Goal: Task Accomplishment & Management: Manage account settings

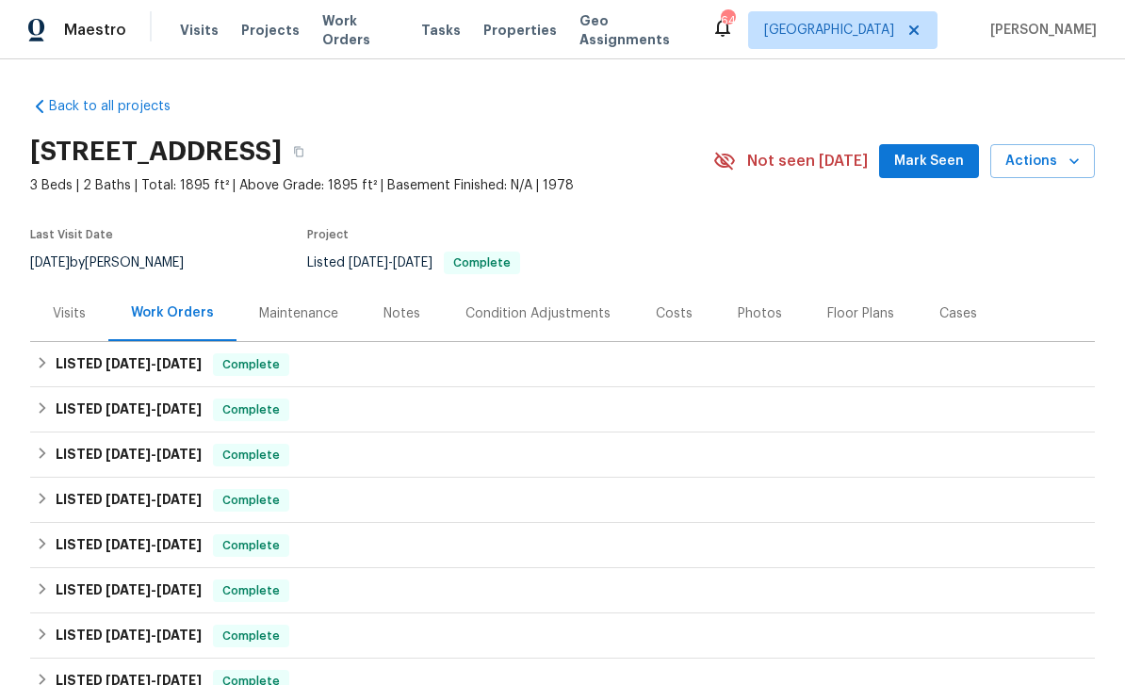
click at [501, 29] on span "Properties" at bounding box center [520, 30] width 74 height 19
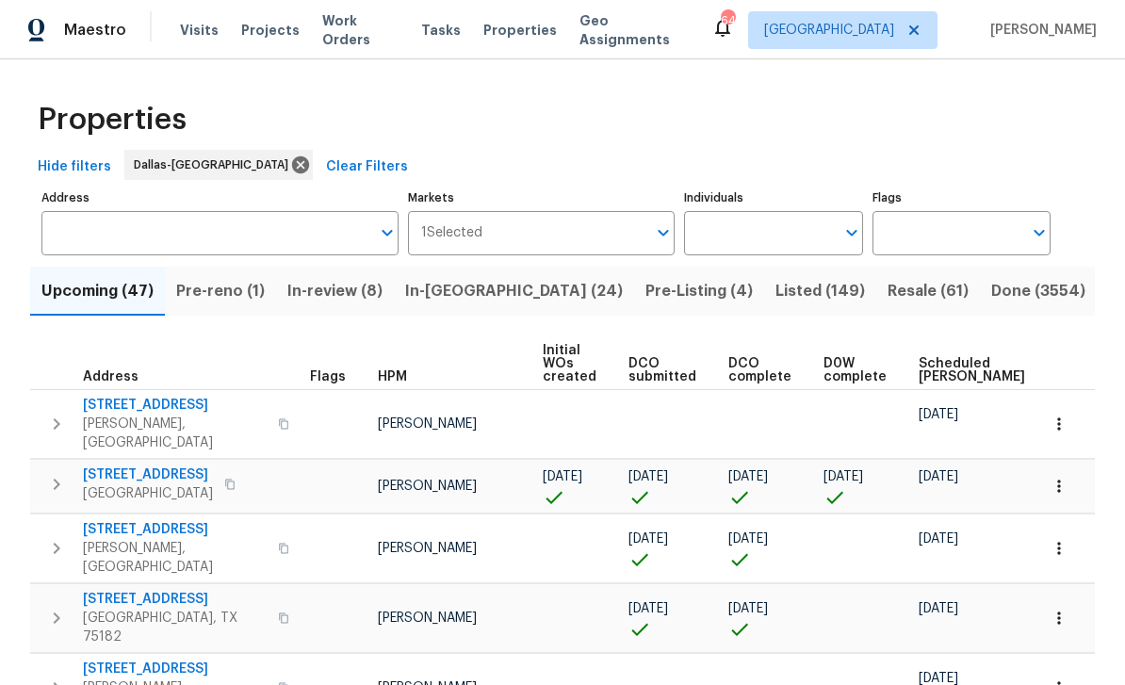
click at [646, 288] on span "Pre-Listing (4)" at bounding box center [699, 291] width 107 height 26
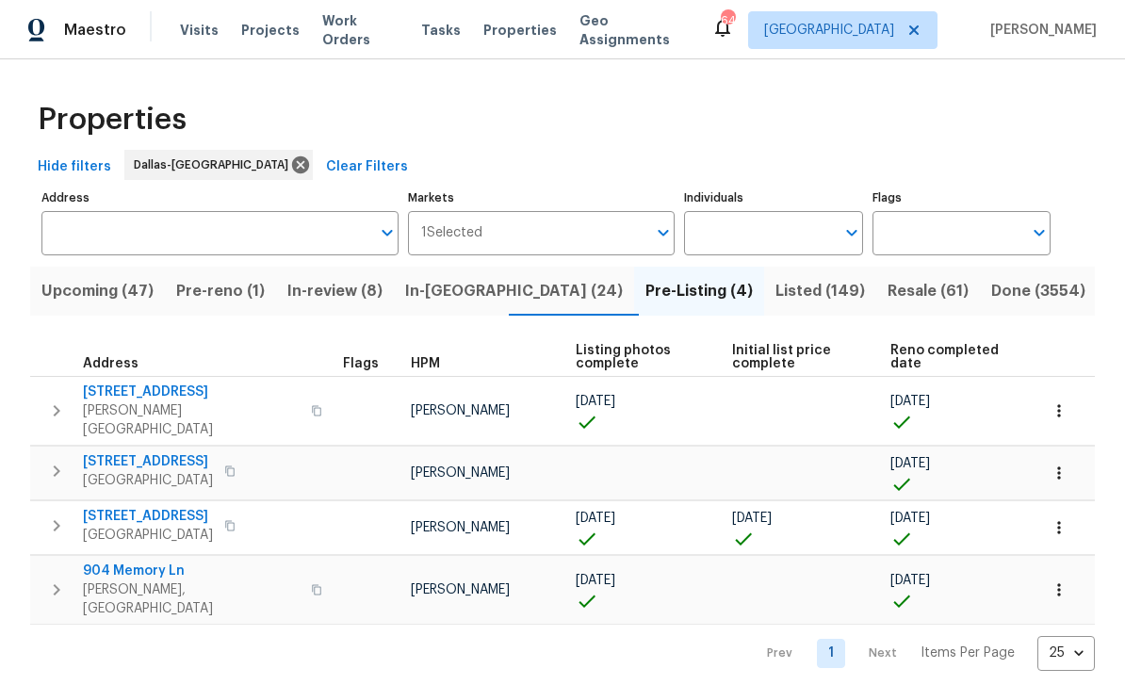
click at [776, 298] on span "Listed (149)" at bounding box center [821, 291] width 90 height 26
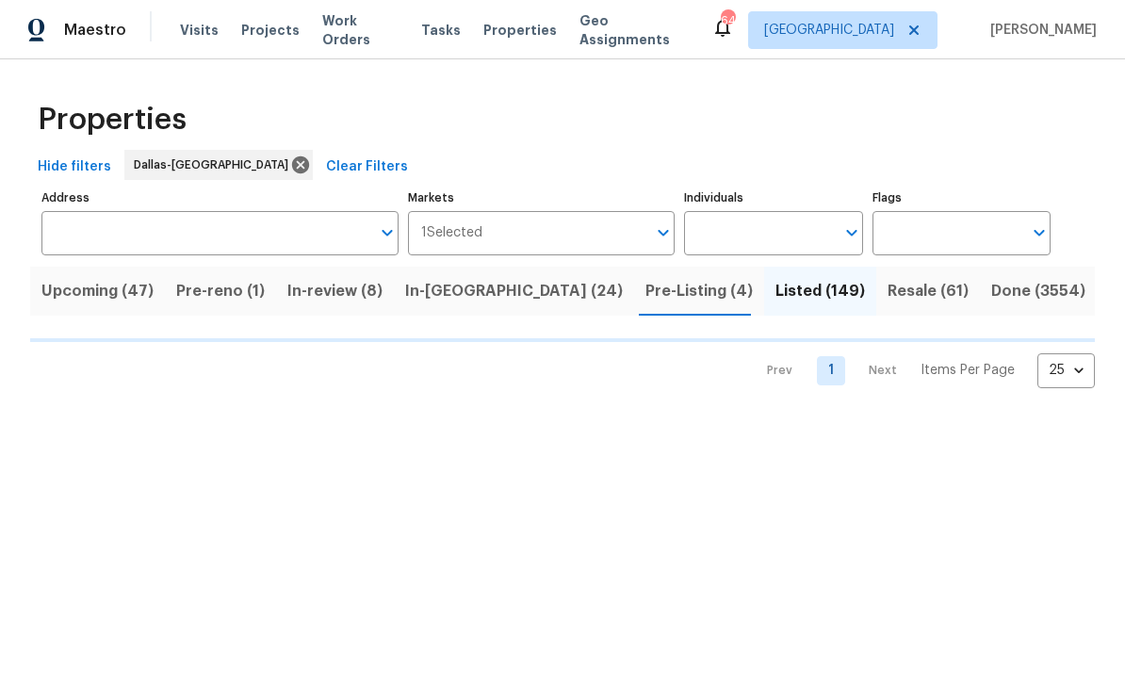
click at [456, 292] on span "In-[GEOGRAPHIC_DATA] (24)" at bounding box center [514, 291] width 218 height 26
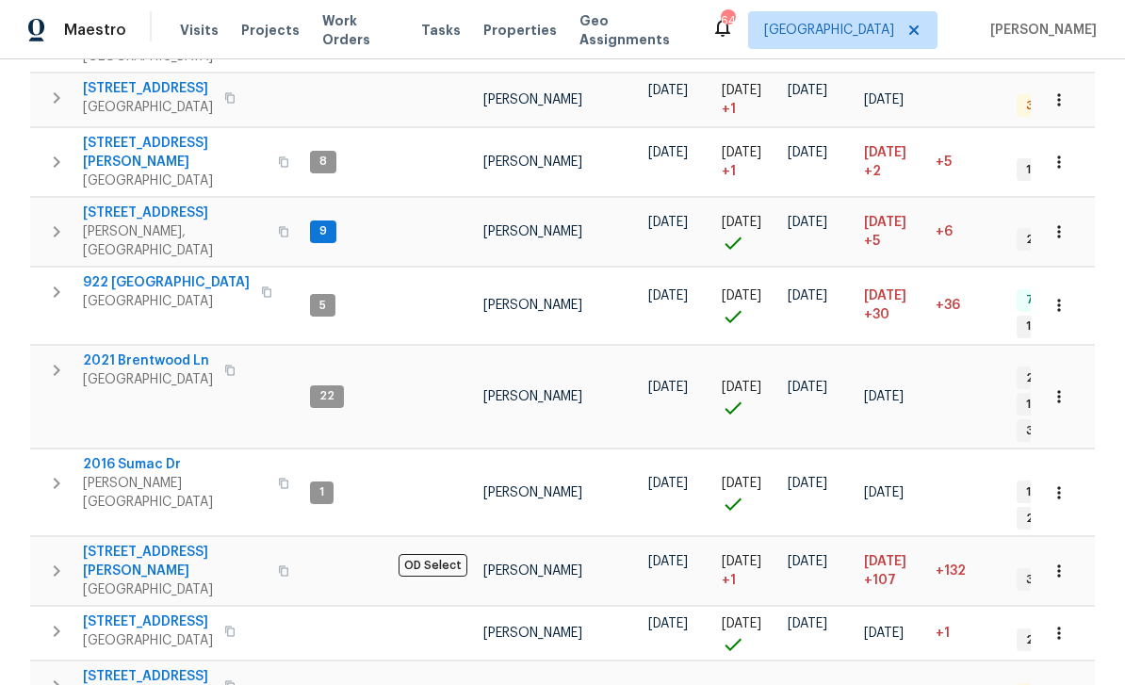
scroll to position [421, 0]
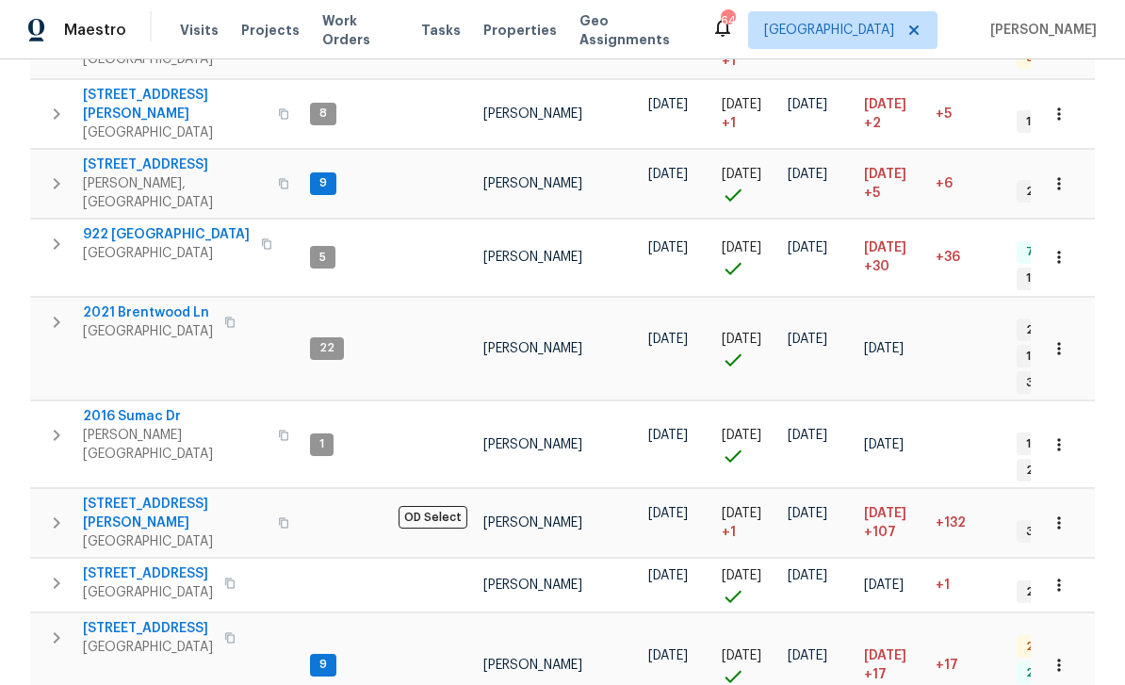
click at [119, 233] on tr "[STREET_ADDRESS][PERSON_NAME] 5 [PERSON_NAME] [DATE] [DATE] [DATE] [DATE] +30 +…" at bounding box center [852, 257] width 1644 height 77
click at [130, 298] on td "[STREET_ADDRESS]" at bounding box center [166, 322] width 272 height 49
click at [121, 322] on span "[GEOGRAPHIC_DATA]" at bounding box center [148, 331] width 130 height 19
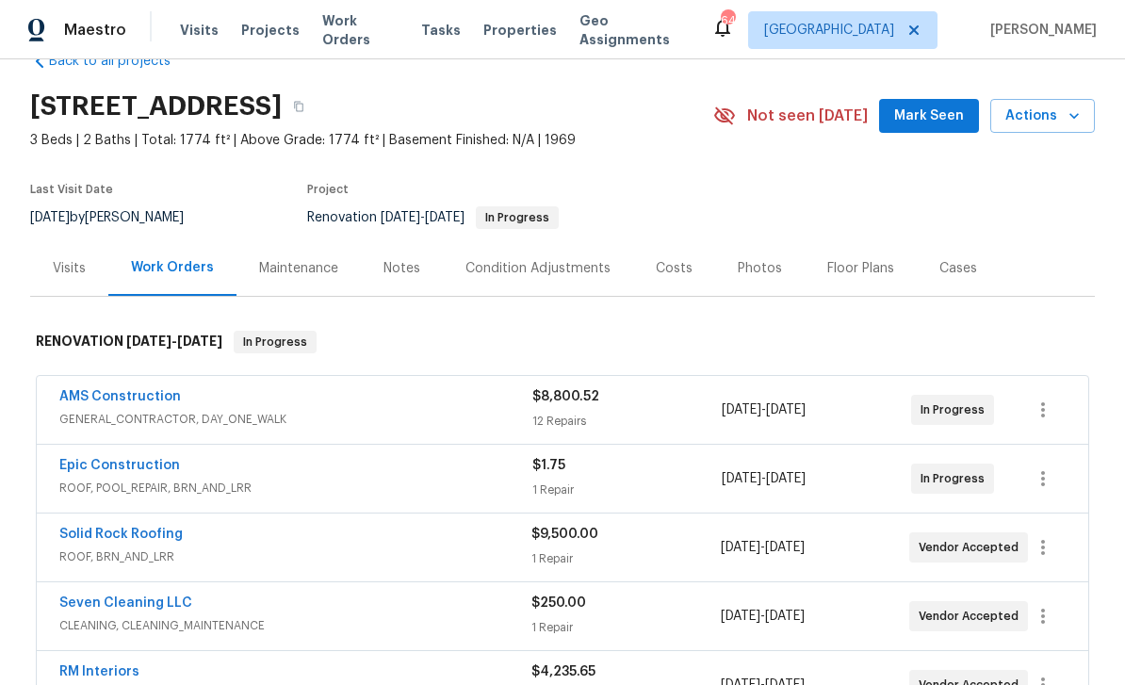
scroll to position [52, 0]
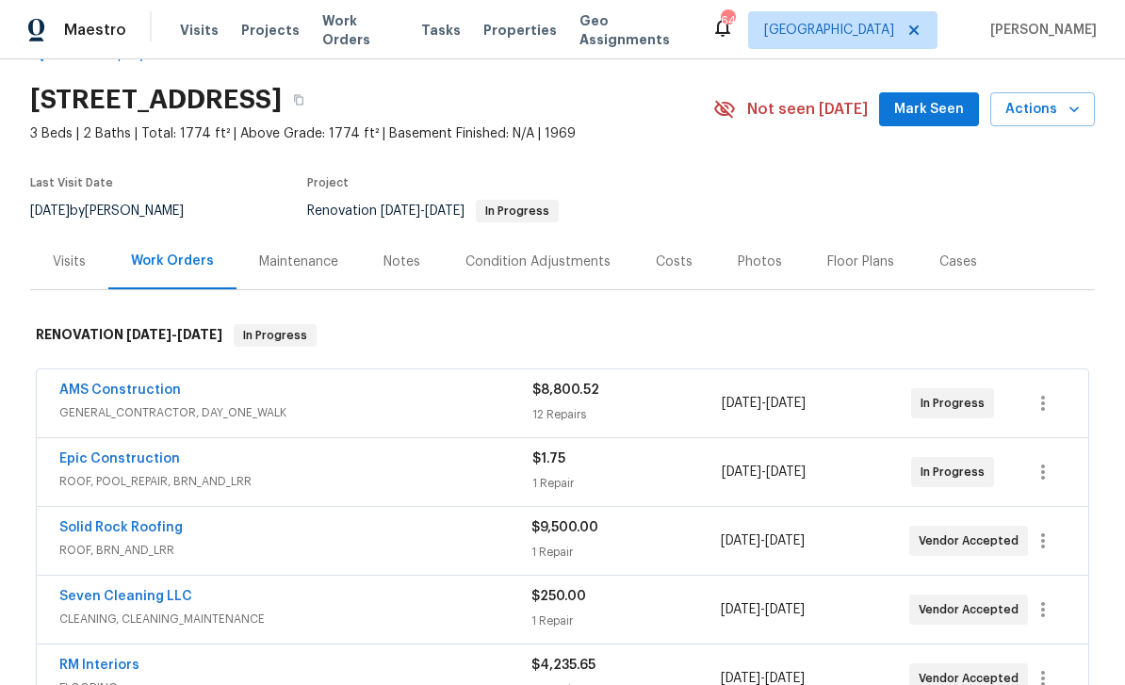
click at [96, 445] on div "Epic Construction ROOF, POOL_REPAIR, BRN_AND_LRR $1.75 1 Repair 9/23/2025 - 10/…" at bounding box center [563, 472] width 1052 height 68
click at [98, 455] on link "Epic Construction" at bounding box center [119, 458] width 121 height 13
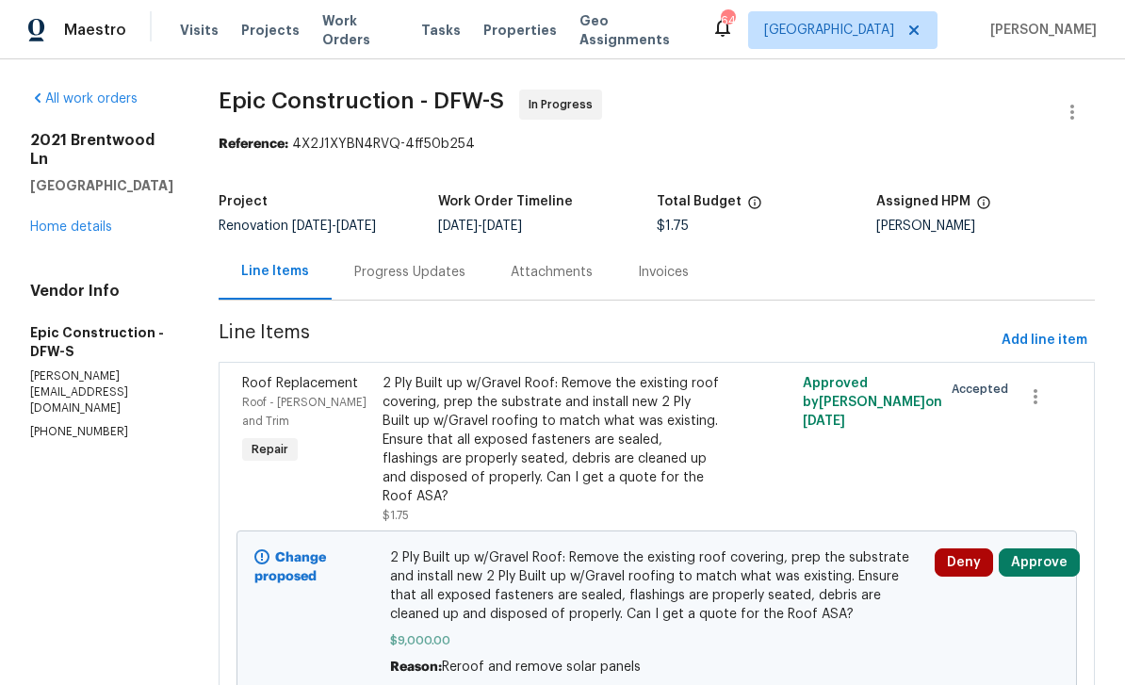
click at [513, 274] on div "Attachments" at bounding box center [552, 272] width 82 height 19
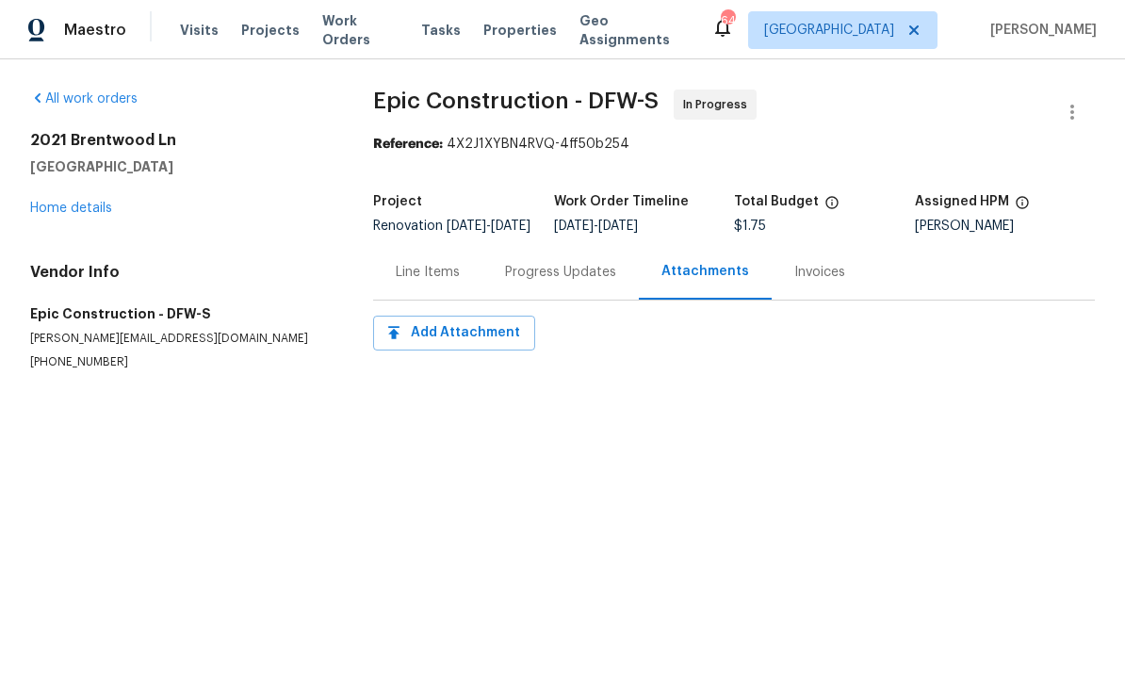
click at [538, 282] on div "Progress Updates" at bounding box center [560, 272] width 111 height 19
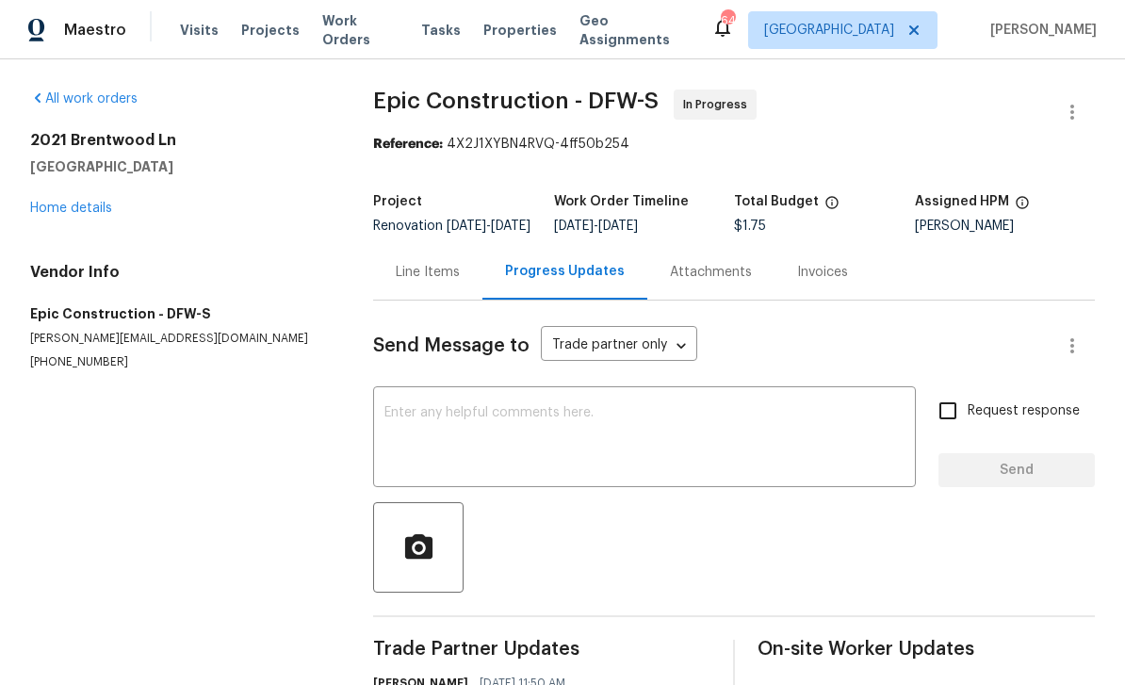
click at [100, 211] on link "Home details" at bounding box center [71, 208] width 82 height 13
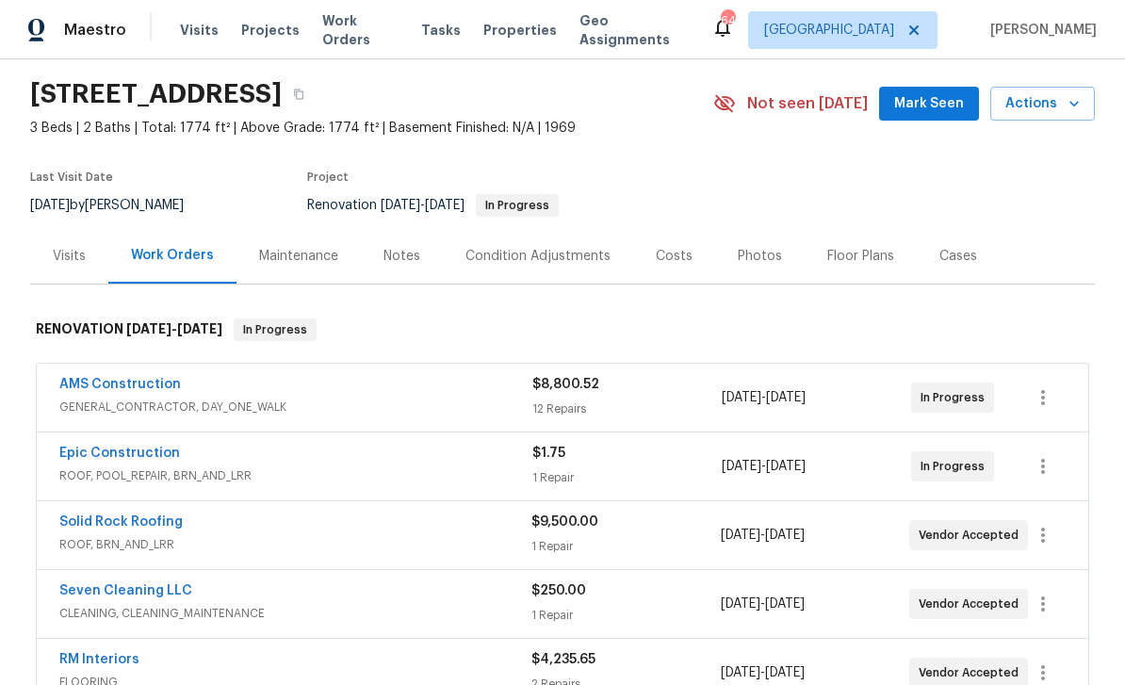
scroll to position [60, 0]
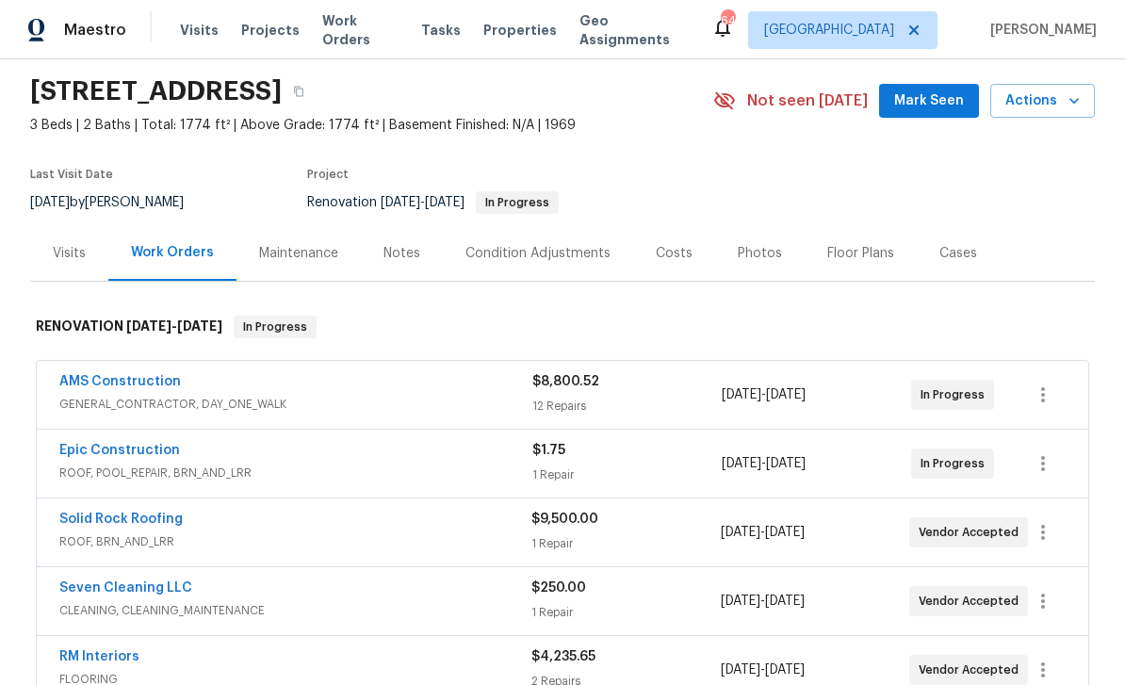
click at [192, 518] on div "Solid Rock Roofing" at bounding box center [295, 521] width 472 height 23
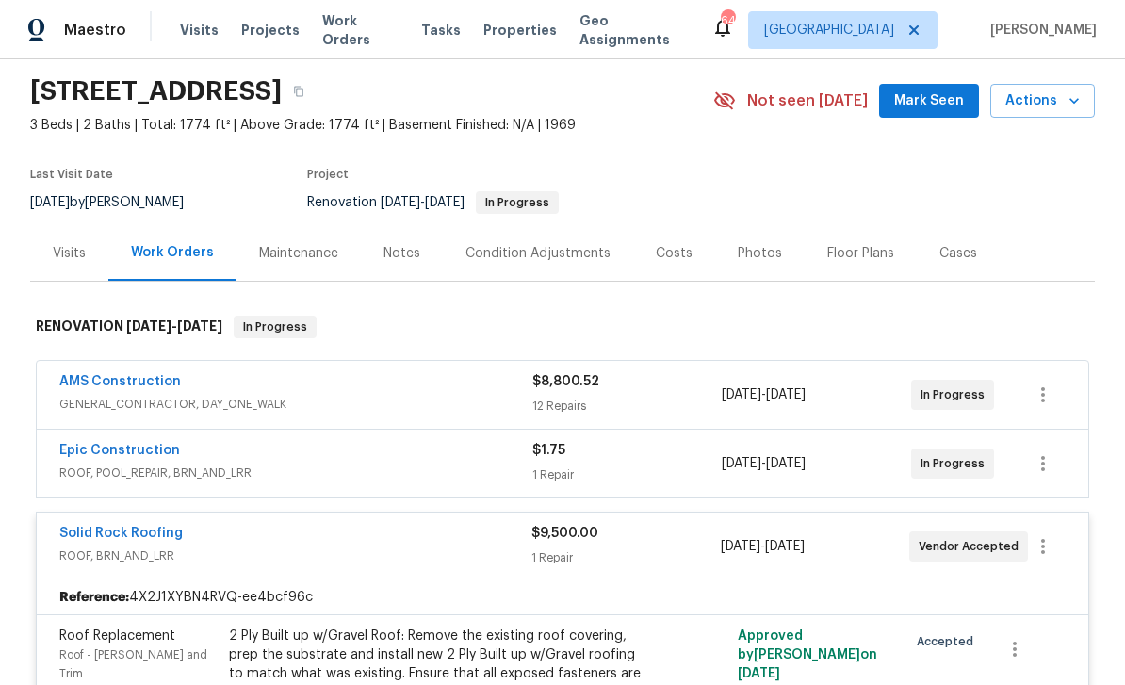
click at [152, 538] on link "Solid Rock Roofing" at bounding box center [120, 533] width 123 height 13
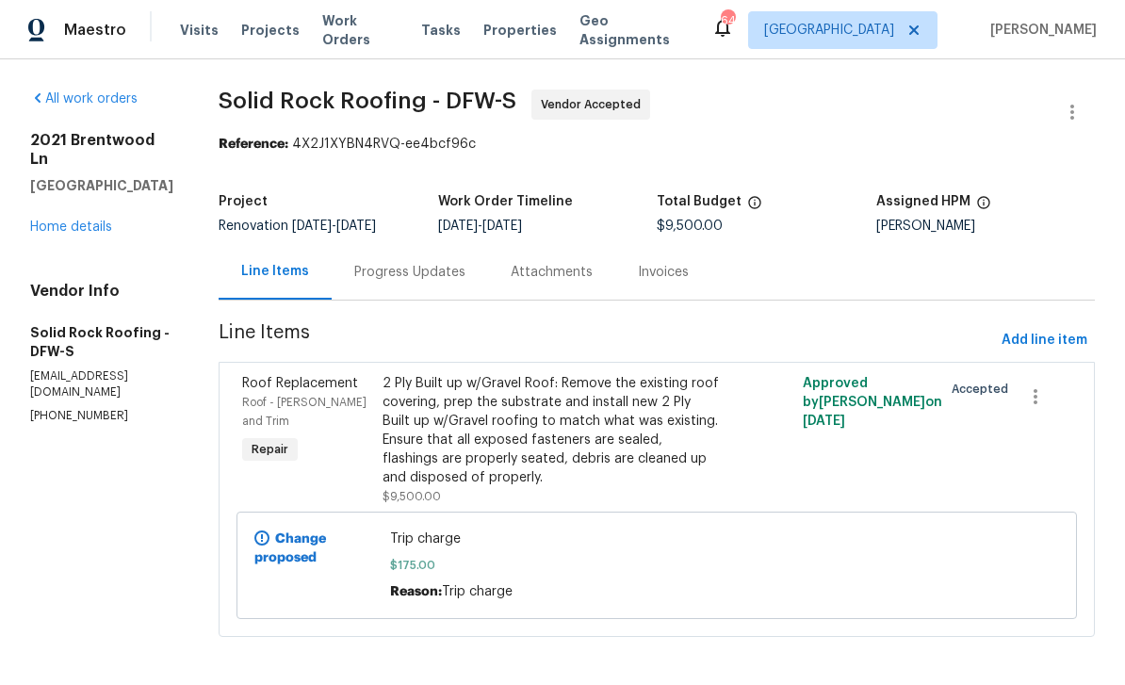
click at [442, 284] on div "Progress Updates" at bounding box center [410, 272] width 156 height 56
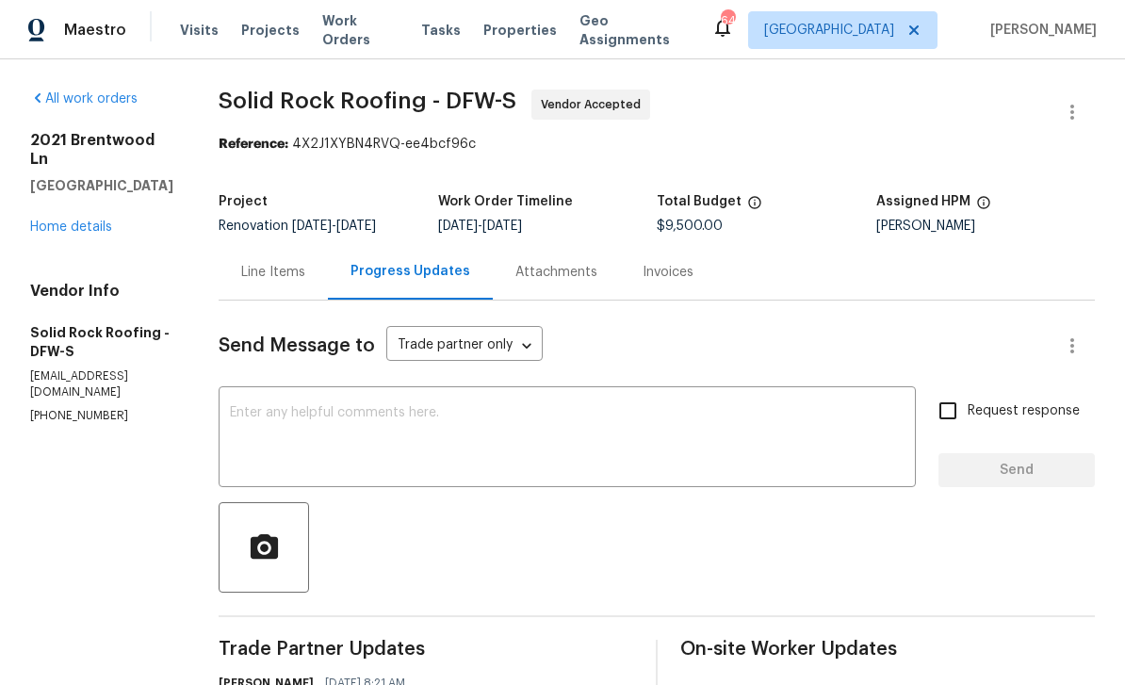
click at [295, 270] on div "Line Items" at bounding box center [273, 272] width 64 height 19
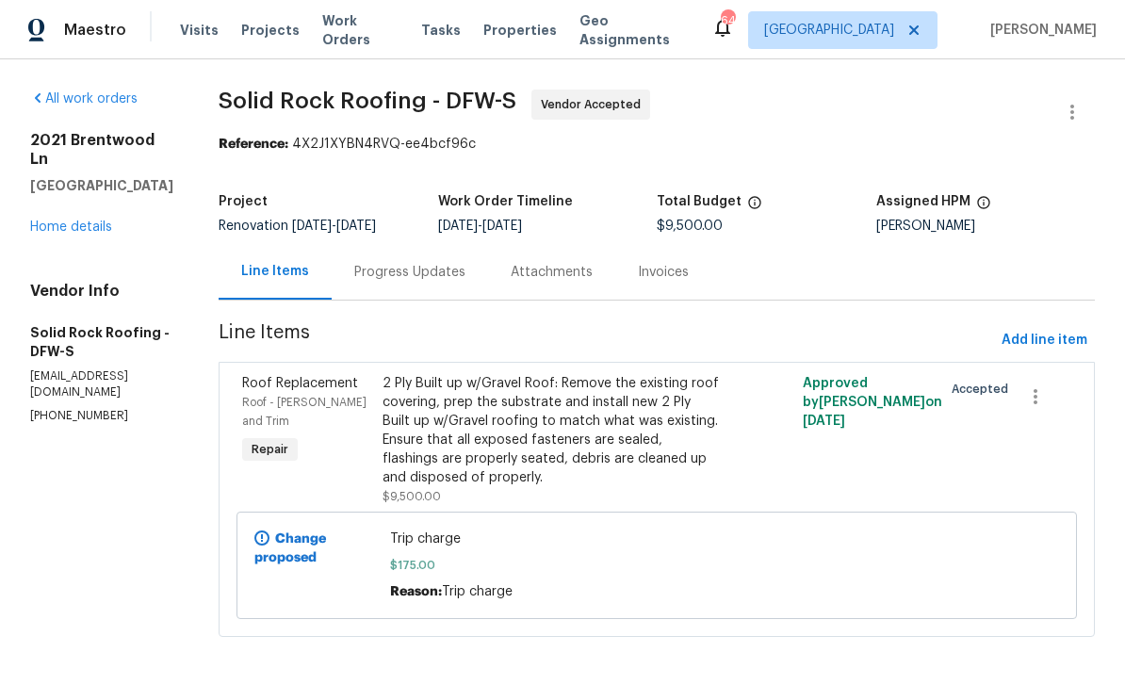
click at [441, 279] on div "Progress Updates" at bounding box center [409, 272] width 111 height 19
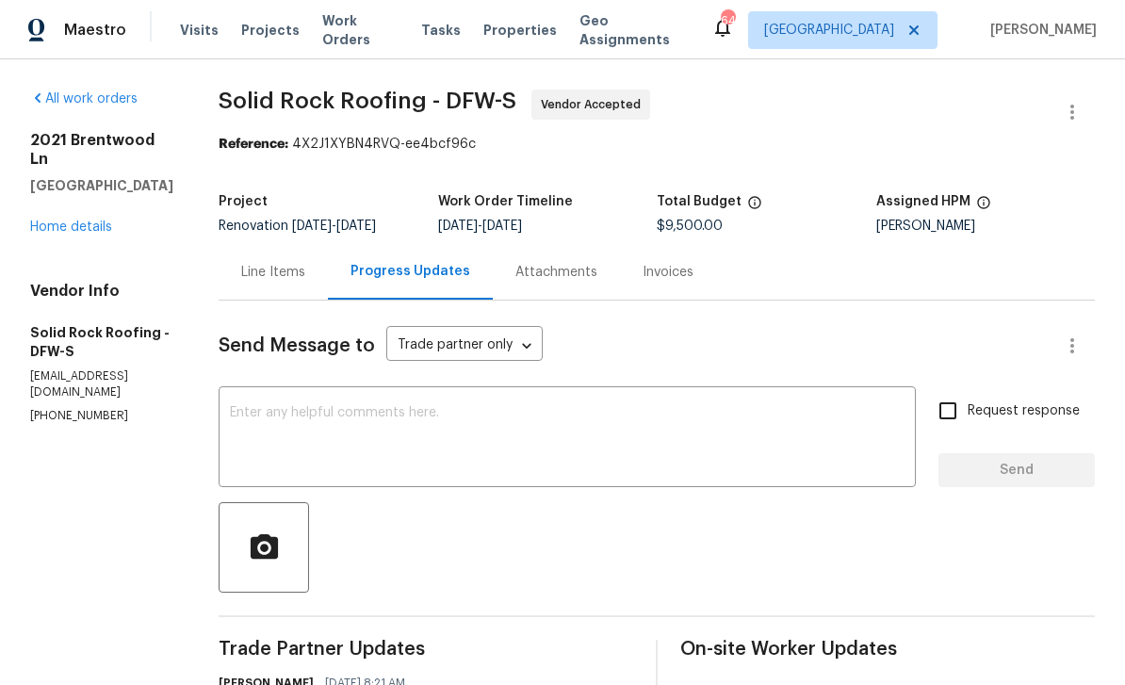
scroll to position [60, 0]
click at [88, 221] on link "Home details" at bounding box center [71, 227] width 82 height 13
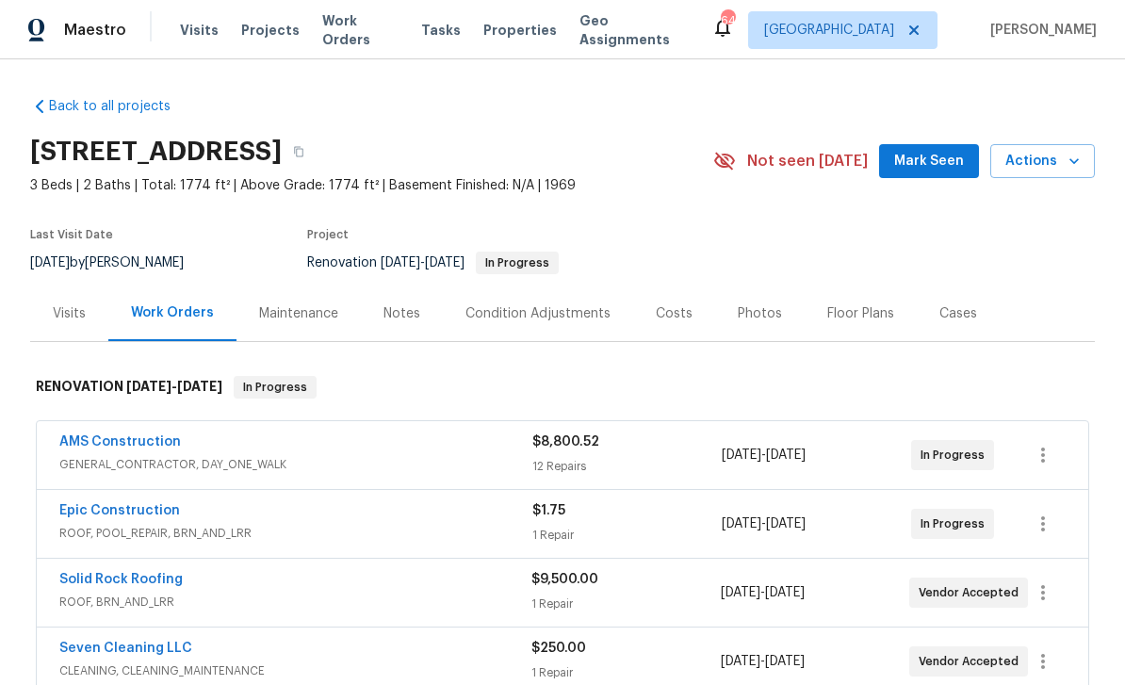
click at [146, 490] on div "Epic Construction ROOF, POOL_REPAIR, BRN_AND_LRR $1.75 1 Repair 9/23/2025 - 10/…" at bounding box center [563, 524] width 1052 height 68
click at [150, 504] on link "Epic Construction" at bounding box center [119, 510] width 121 height 13
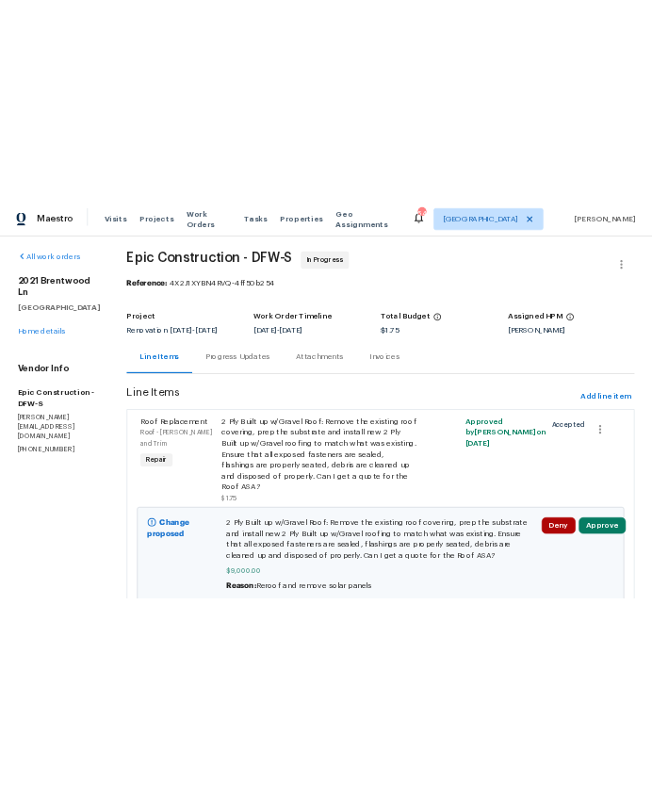
scroll to position [3, 0]
